Goal: Check status

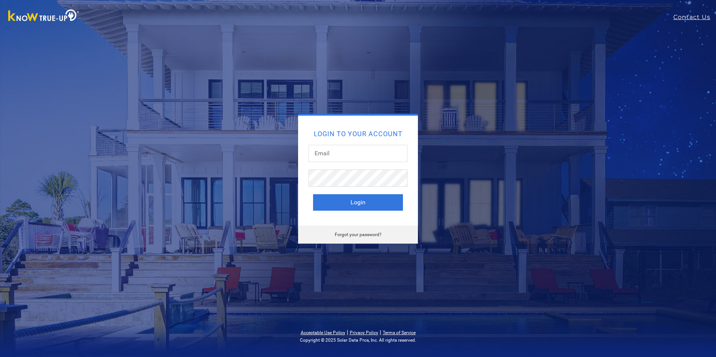
type input "kirkenater@att.net"
click at [325, 196] on button "Login" at bounding box center [358, 202] width 90 height 16
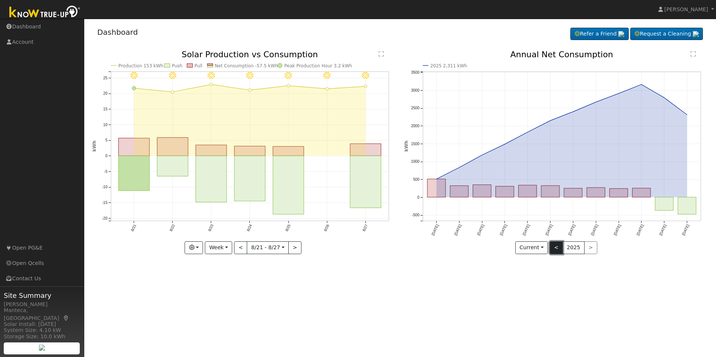
click at [558, 246] on button "<" at bounding box center [556, 248] width 13 height 13
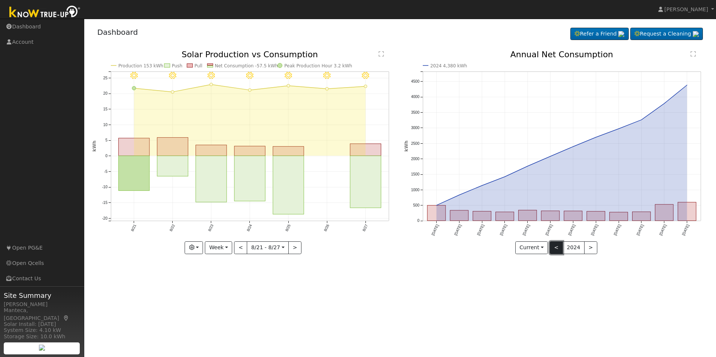
click at [555, 251] on button "<" at bounding box center [556, 248] width 13 height 13
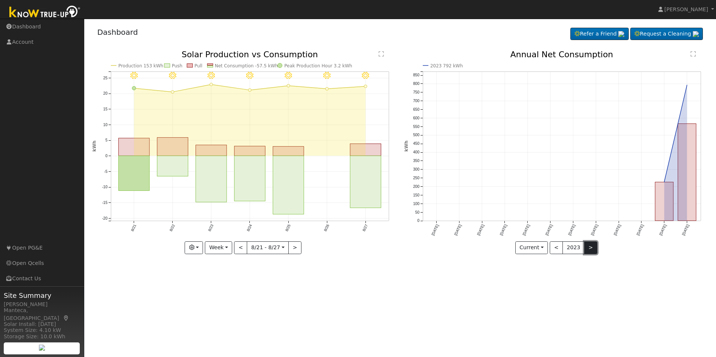
click at [588, 247] on button ">" at bounding box center [590, 248] width 13 height 13
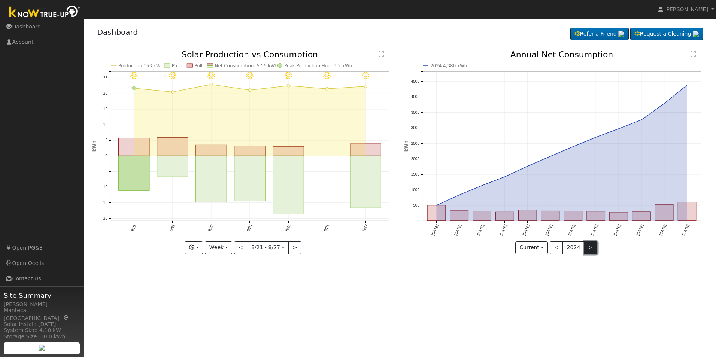
click at [588, 247] on button ">" at bounding box center [590, 248] width 13 height 13
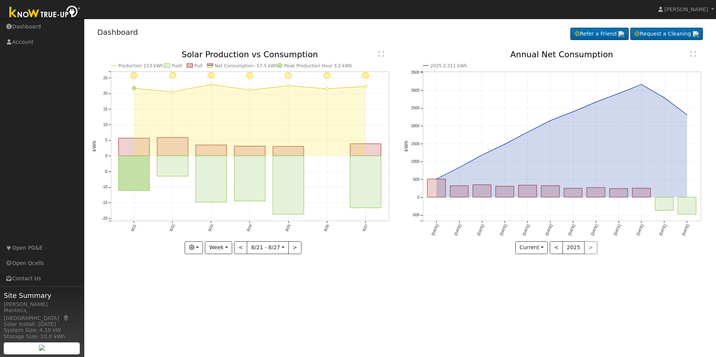
click at [588, 247] on div "< 2025 >" at bounding box center [574, 248] width 48 height 13
